Goal: Obtain resource: Obtain resource

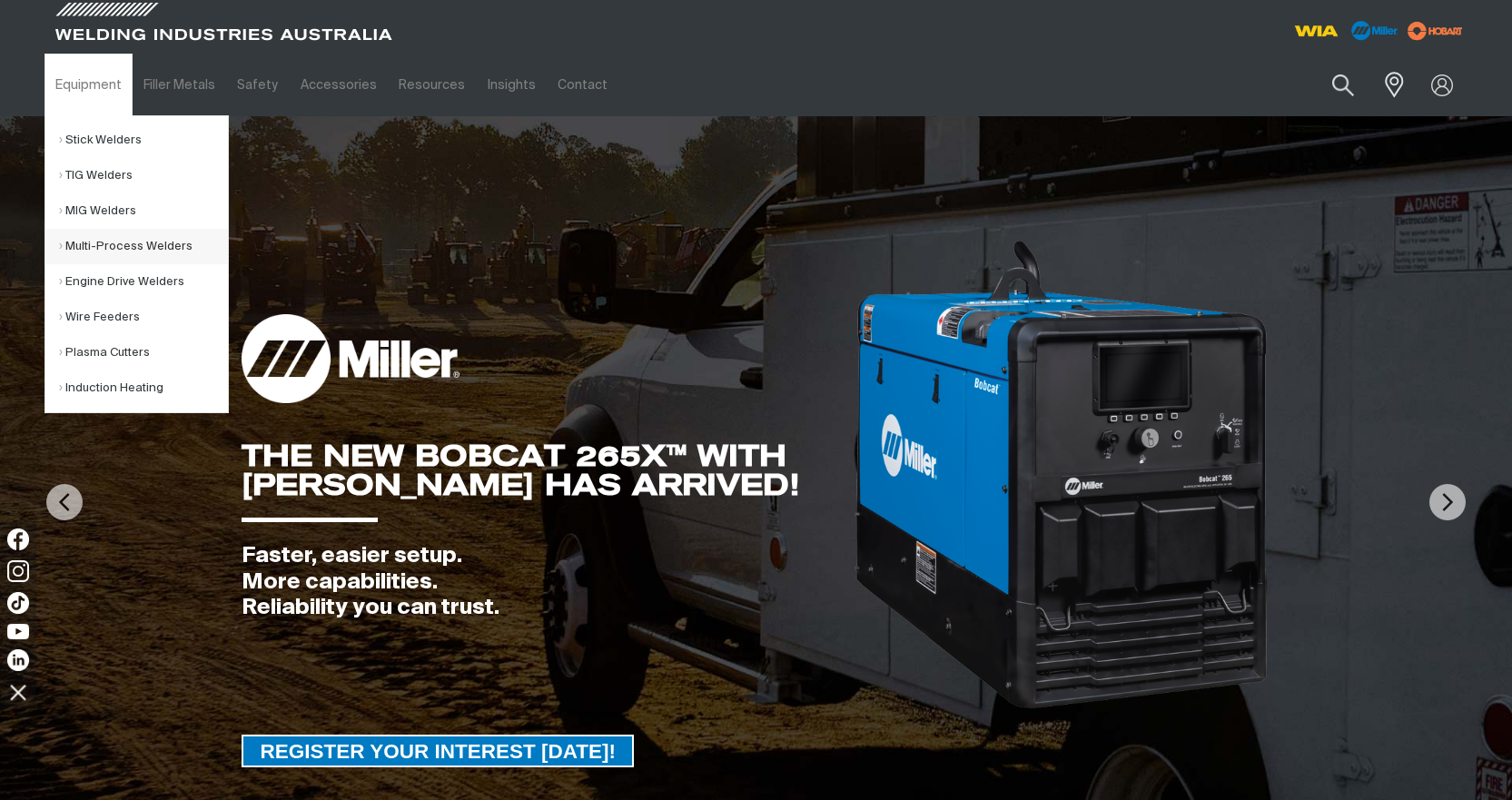
click at [94, 245] on link "Multi-Process Welders" at bounding box center [143, 246] width 169 height 35
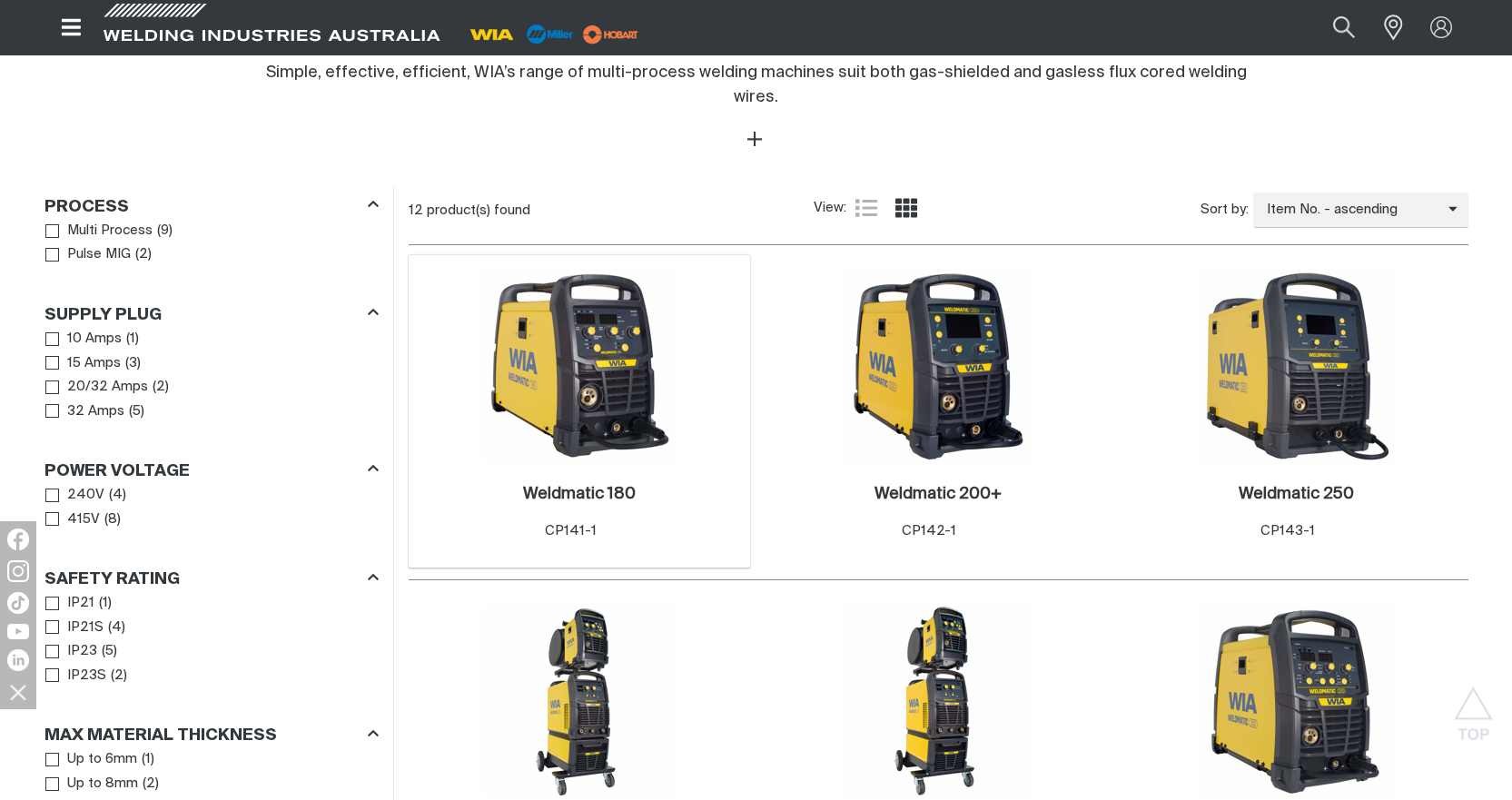
scroll to position [817, 0]
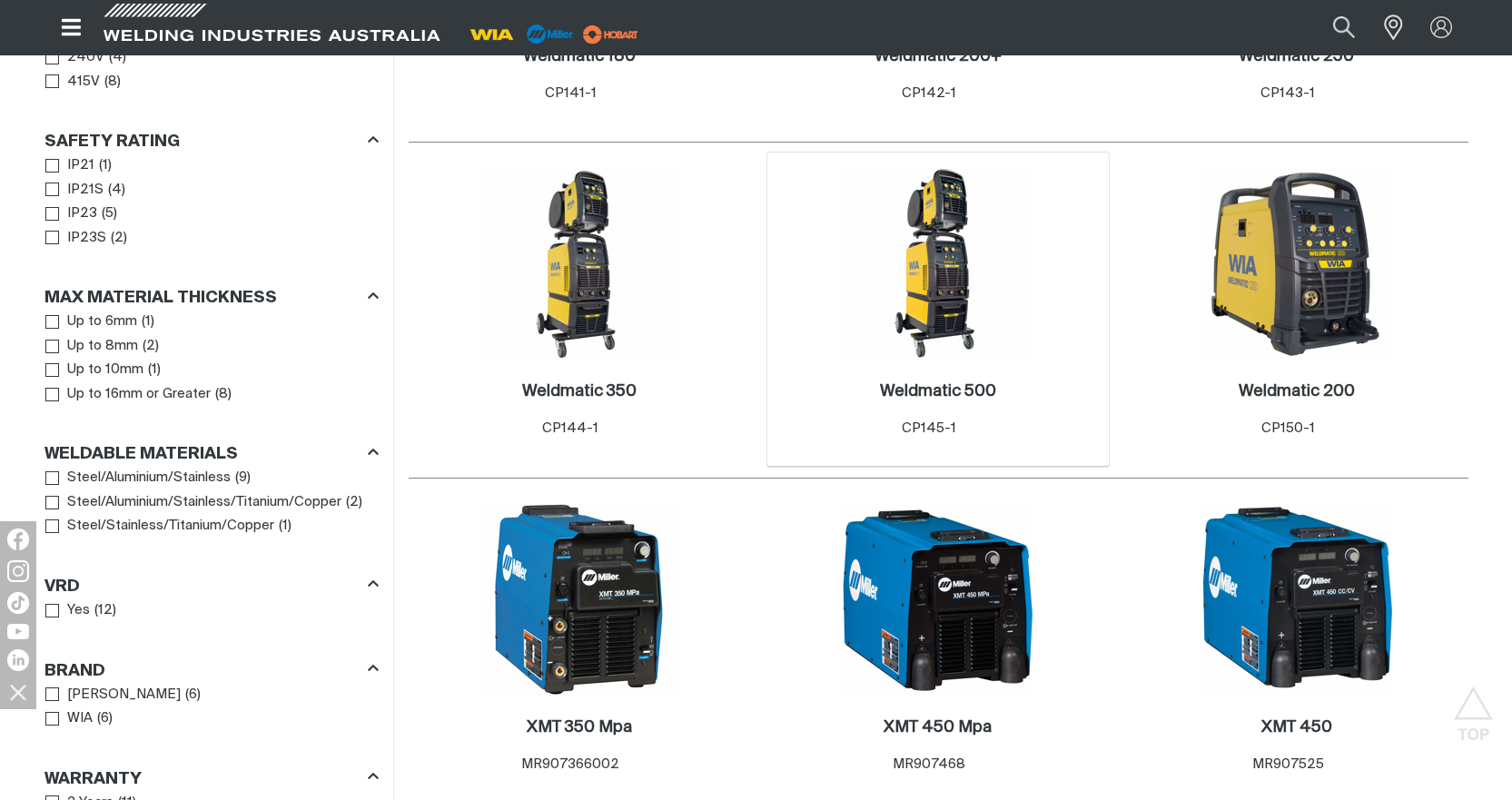
scroll to position [1180, 0]
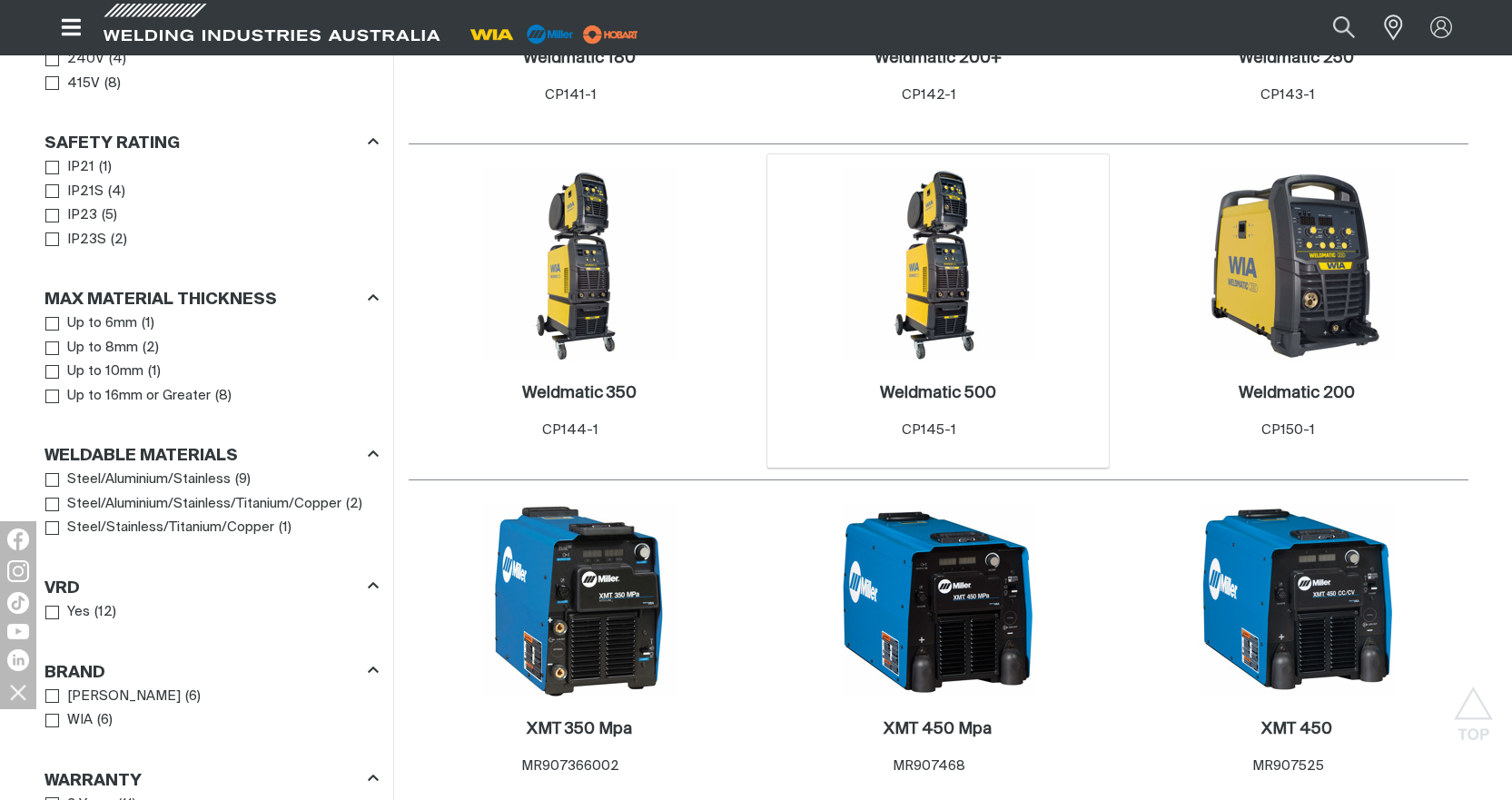
click at [948, 300] on img at bounding box center [938, 265] width 194 height 194
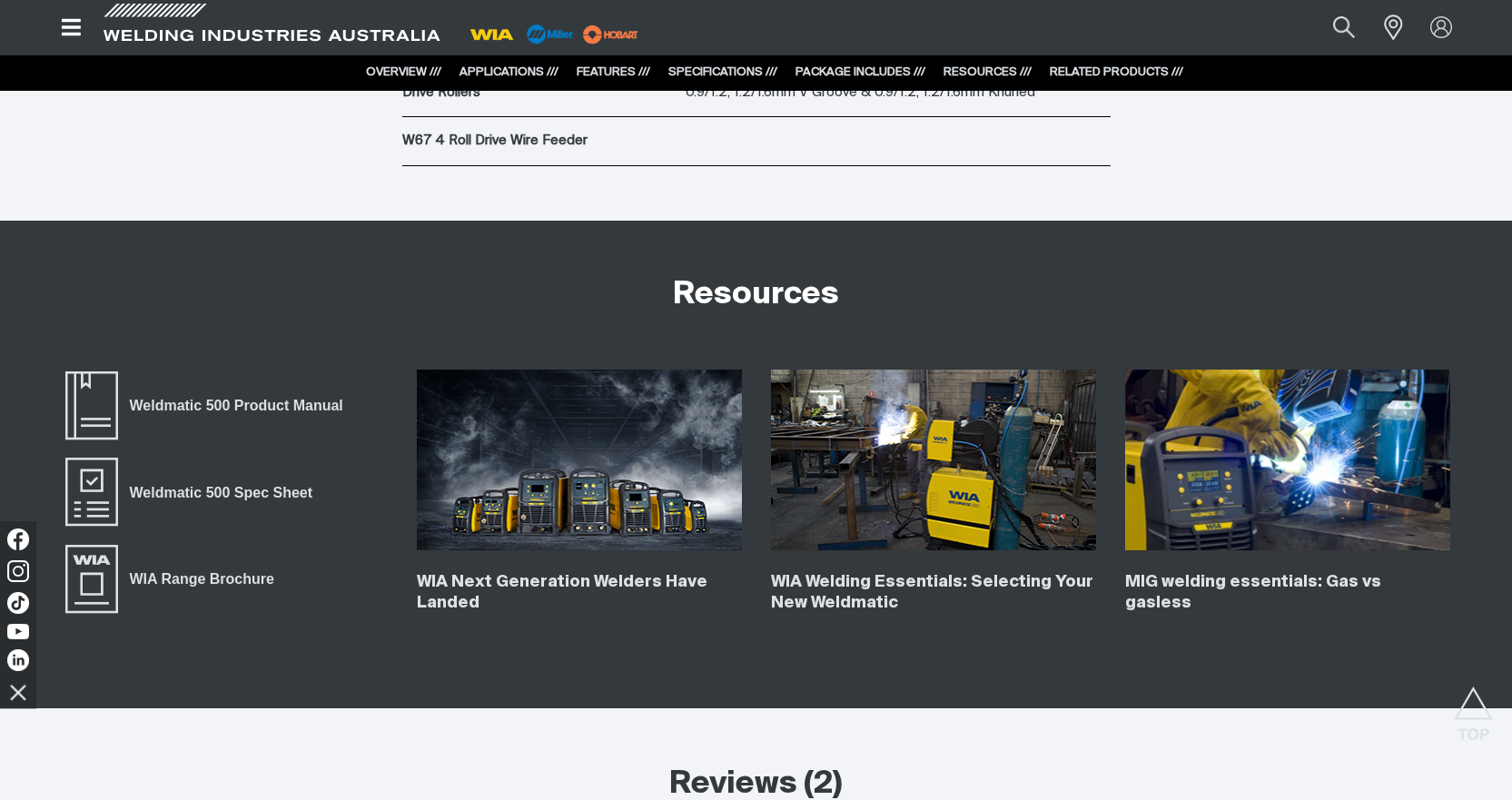
scroll to position [6612, 0]
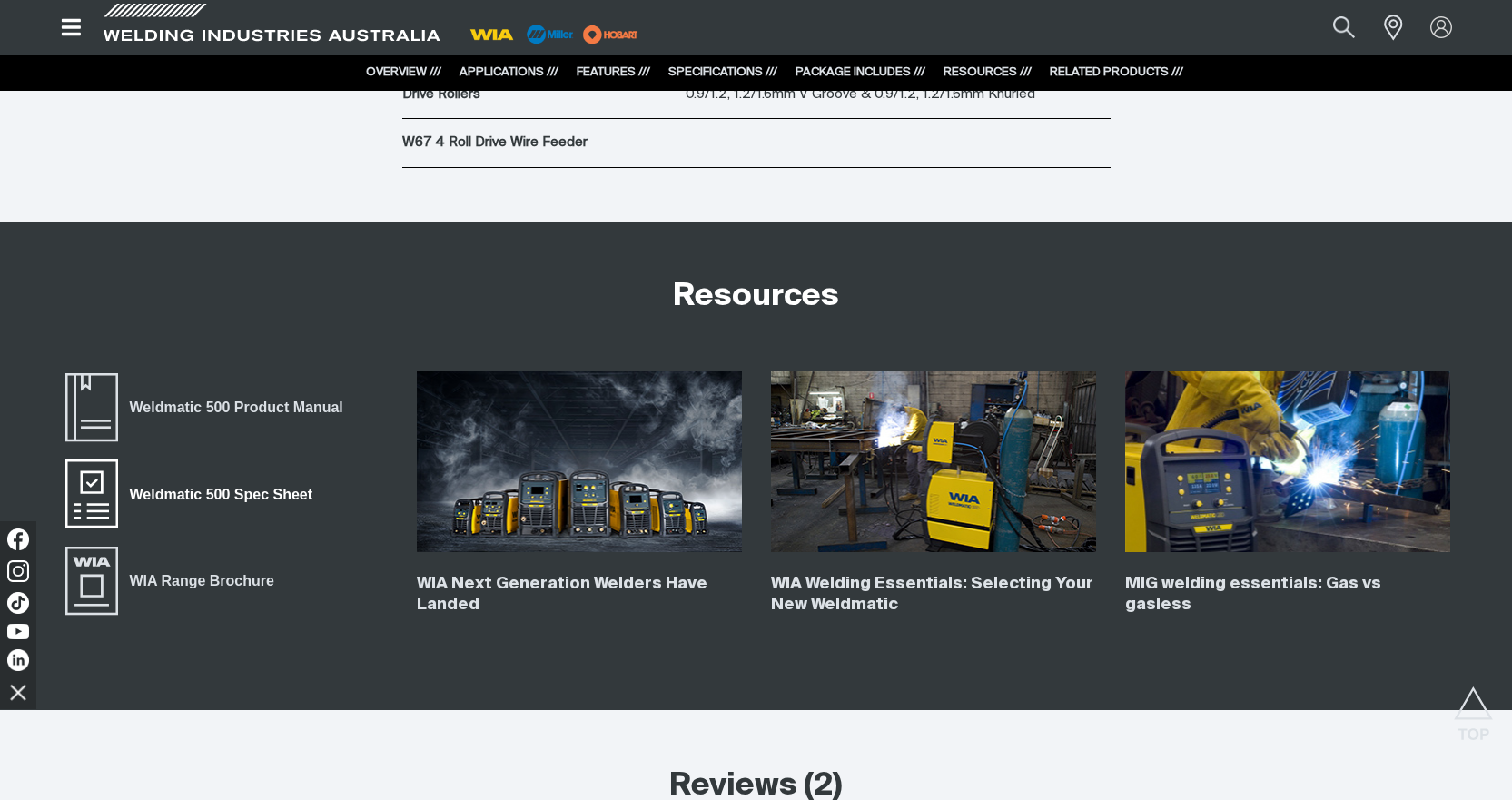
click at [241, 493] on span "Weldmatic 500 Spec Sheet" at bounding box center [222, 494] width 206 height 24
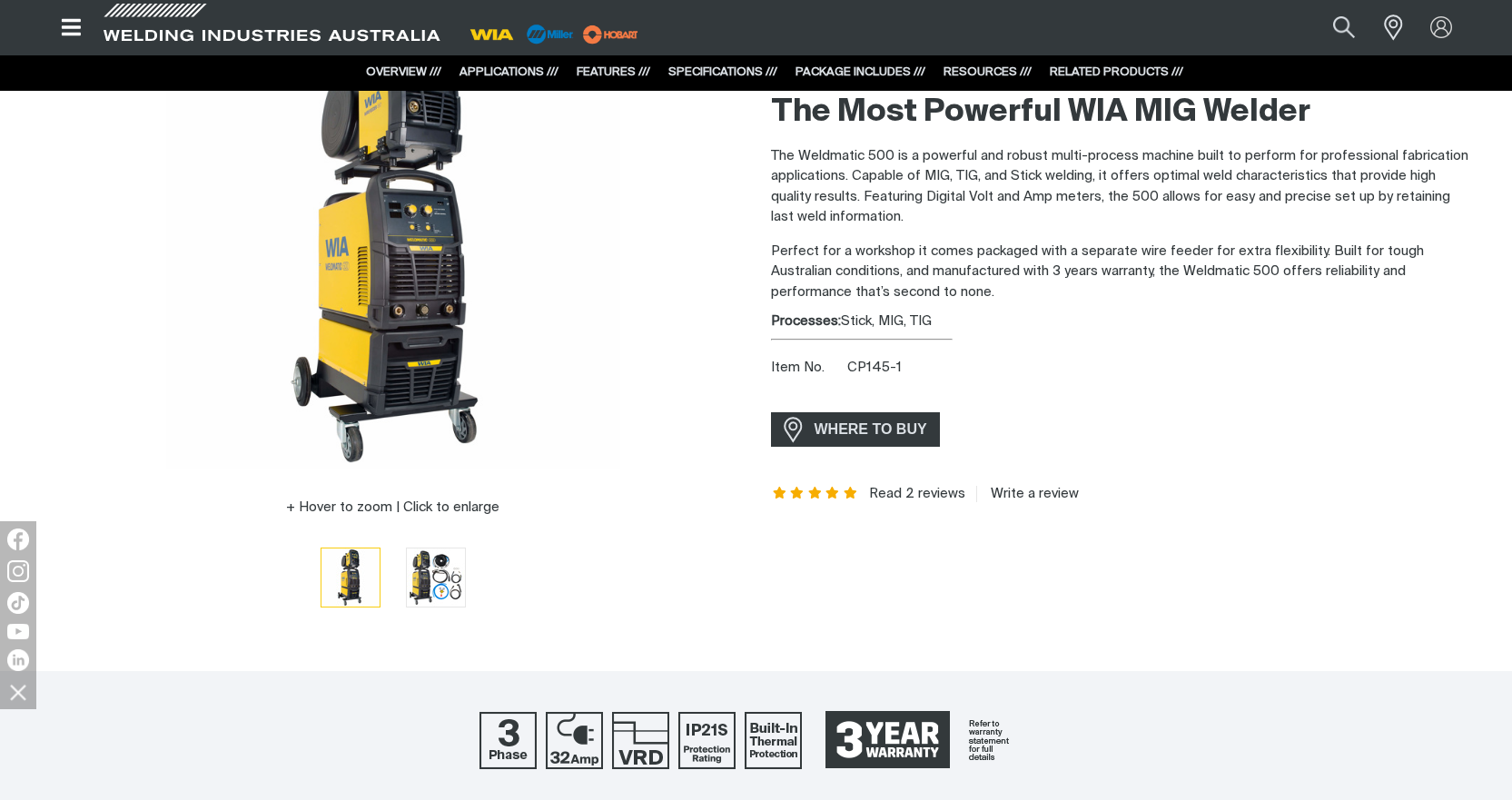
scroll to position [0, 0]
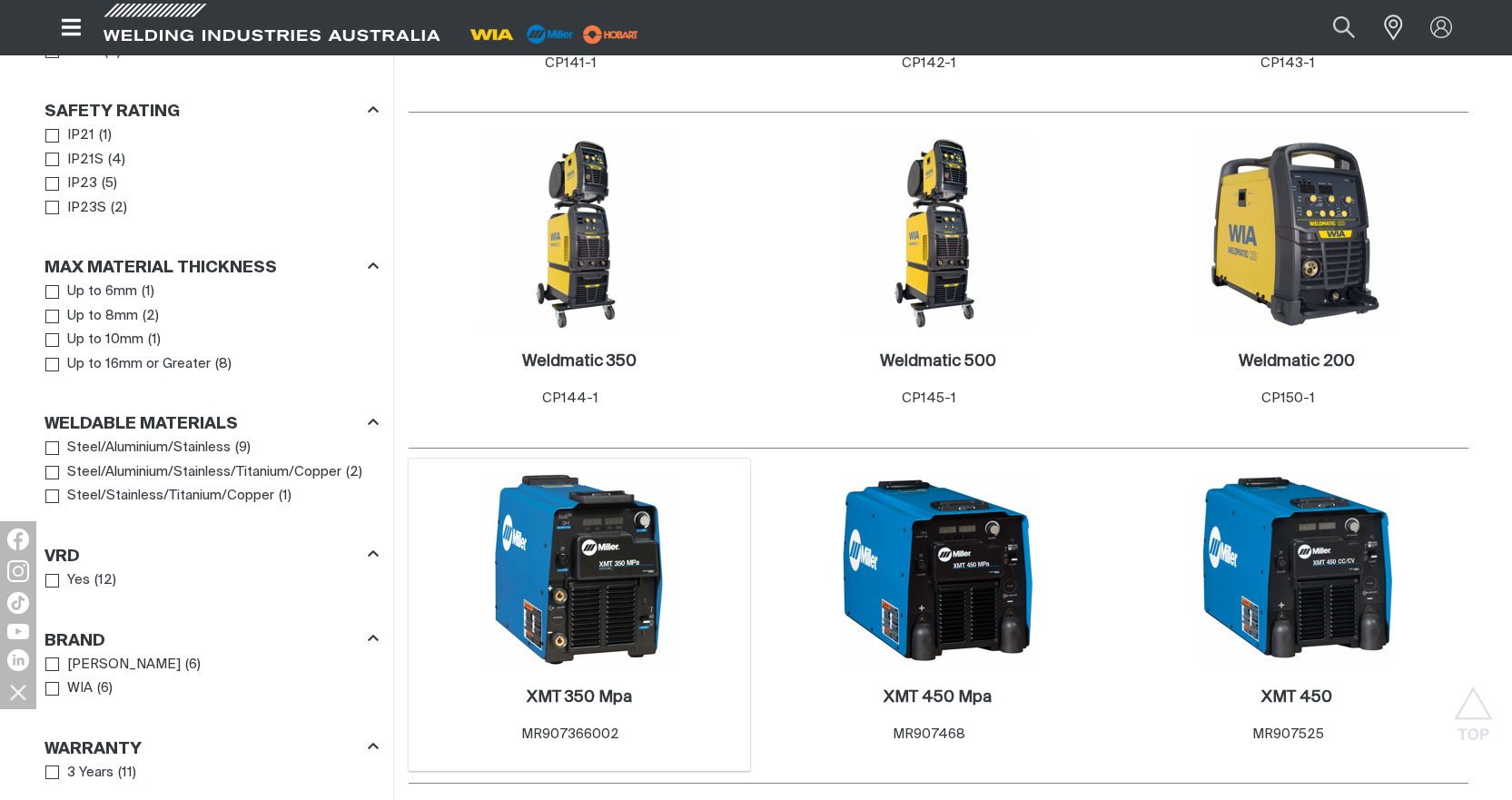
scroll to position [1180, 0]
